Goal: Complete application form

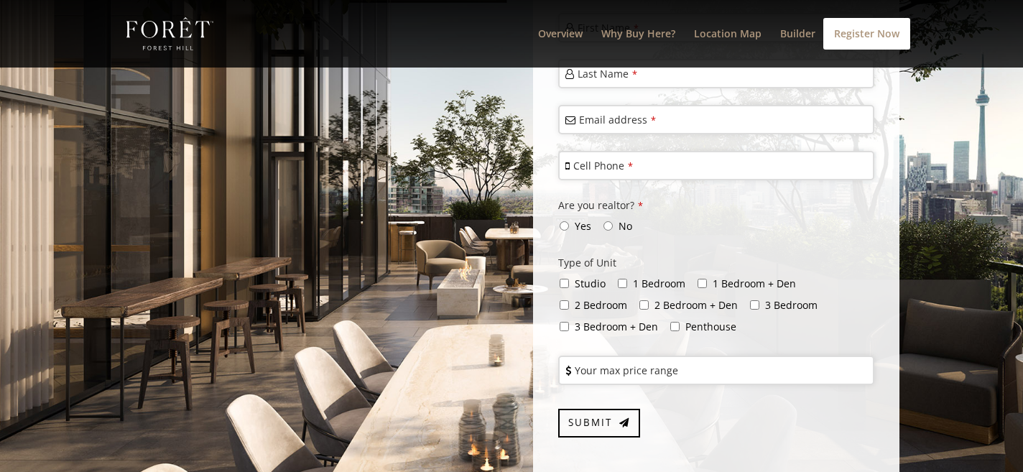
scroll to position [3514, 0]
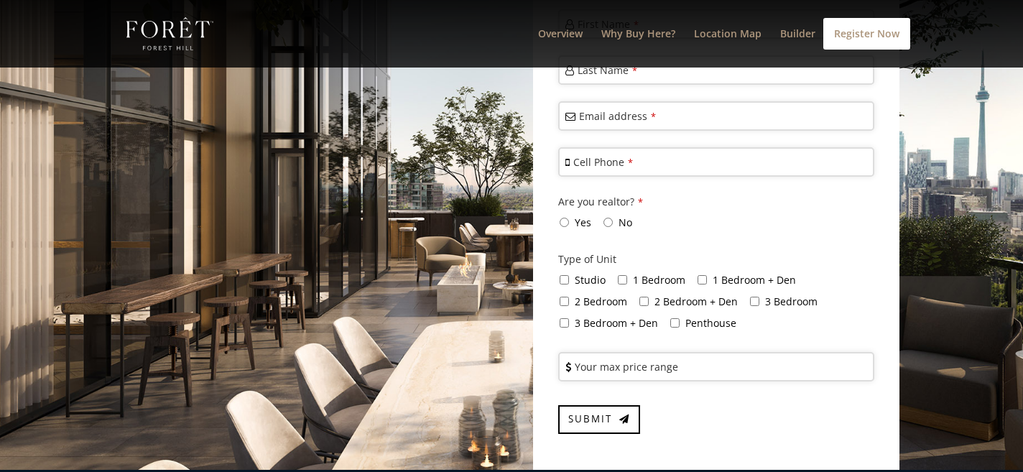
click at [698, 275] on input "1 Bedroom + Den" at bounding box center [701, 279] width 9 height 9
checkbox input "true"
click at [561, 297] on input "2 Bedroom" at bounding box center [564, 301] width 9 height 9
checkbox input "true"
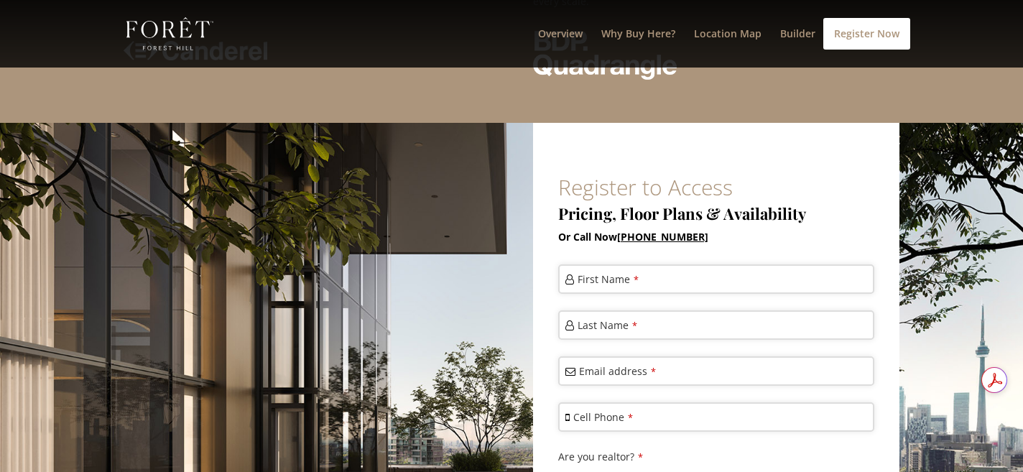
scroll to position [3284, 0]
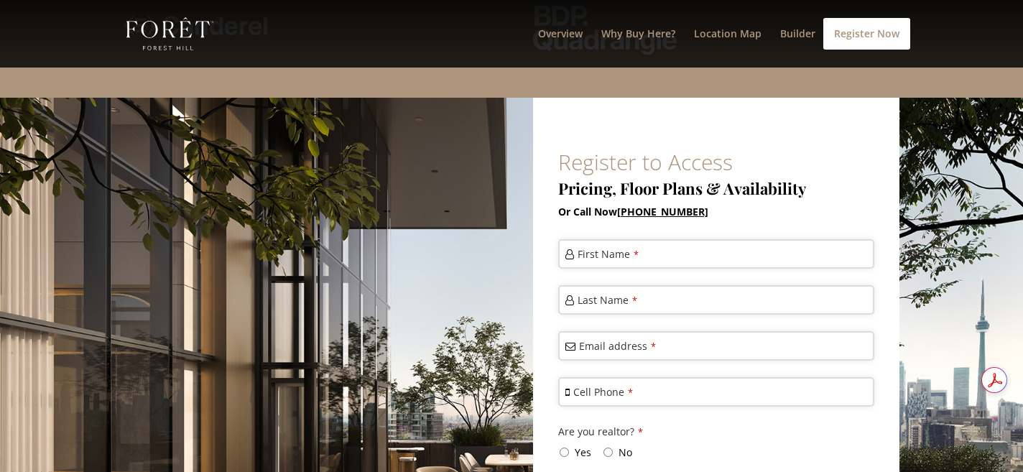
click at [611, 447] on input "No" at bounding box center [607, 451] width 9 height 9
radio input "true"
click at [629, 246] on label "First Name *" at bounding box center [607, 254] width 61 height 16
click at [629, 239] on input "First Name *" at bounding box center [716, 253] width 316 height 29
type input "[PERSON_NAME]"
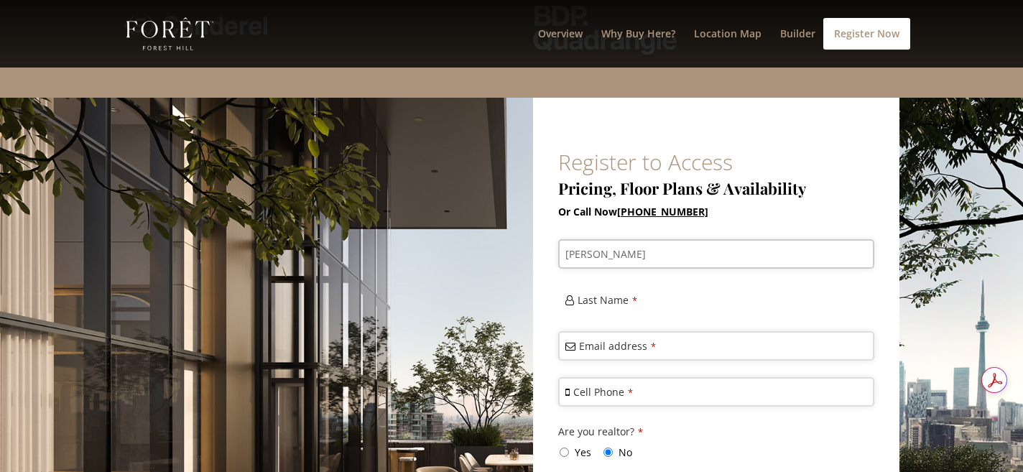
type input "[PERSON_NAME]"
type input "[EMAIL_ADDRESS][DOMAIN_NAME]"
type input "16474659480"
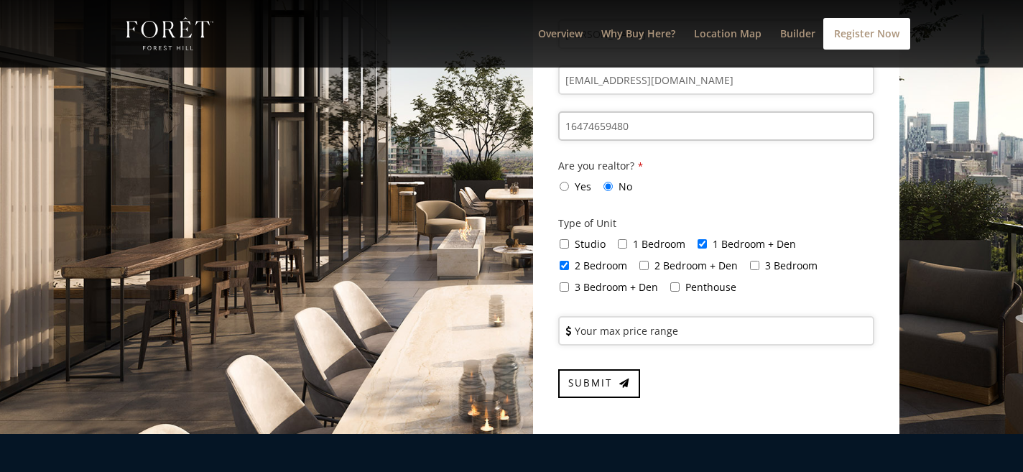
scroll to position [3559, 0]
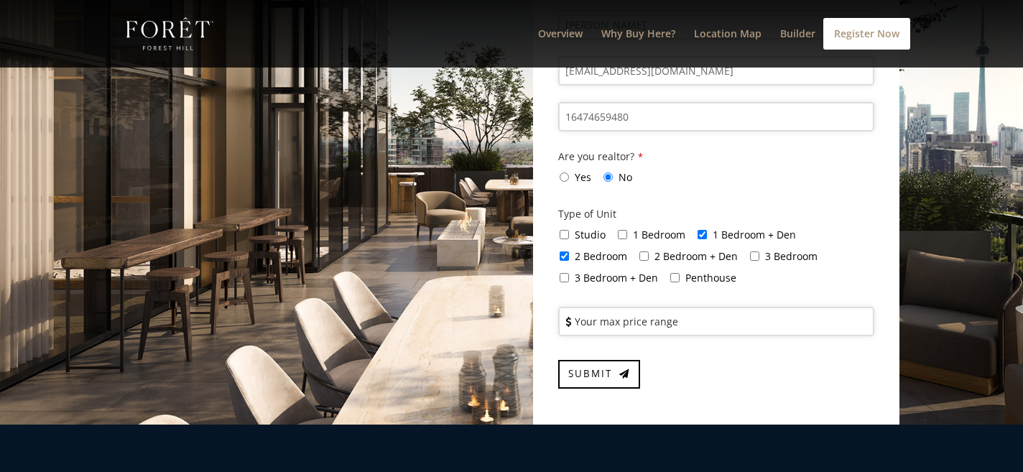
click at [664, 314] on label "Your max price range" at bounding box center [626, 321] width 103 height 15
click at [664, 307] on input "Your max price range" at bounding box center [716, 321] width 316 height 29
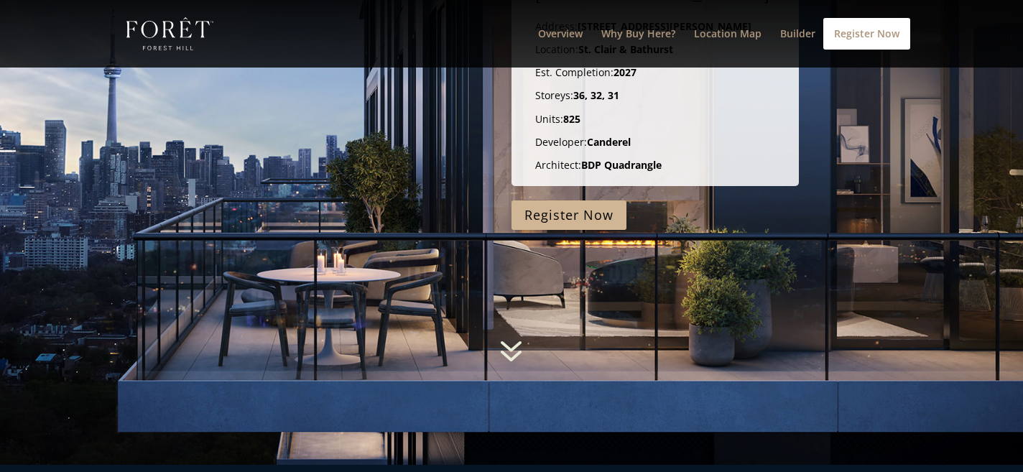
scroll to position [0, 0]
